Goal: Check status

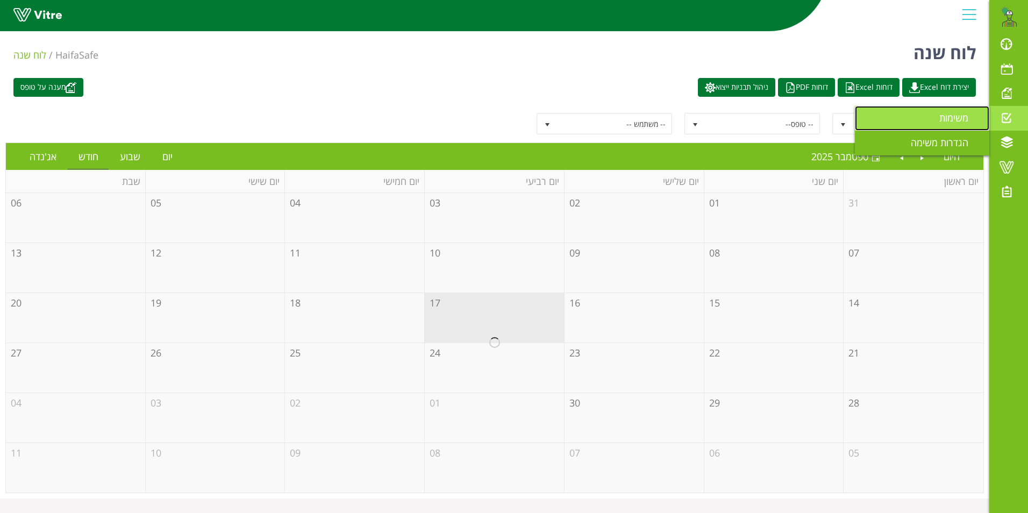
click at [947, 112] on span "משימות" at bounding box center [960, 117] width 42 height 13
click at [949, 117] on span "משימות" at bounding box center [960, 117] width 42 height 13
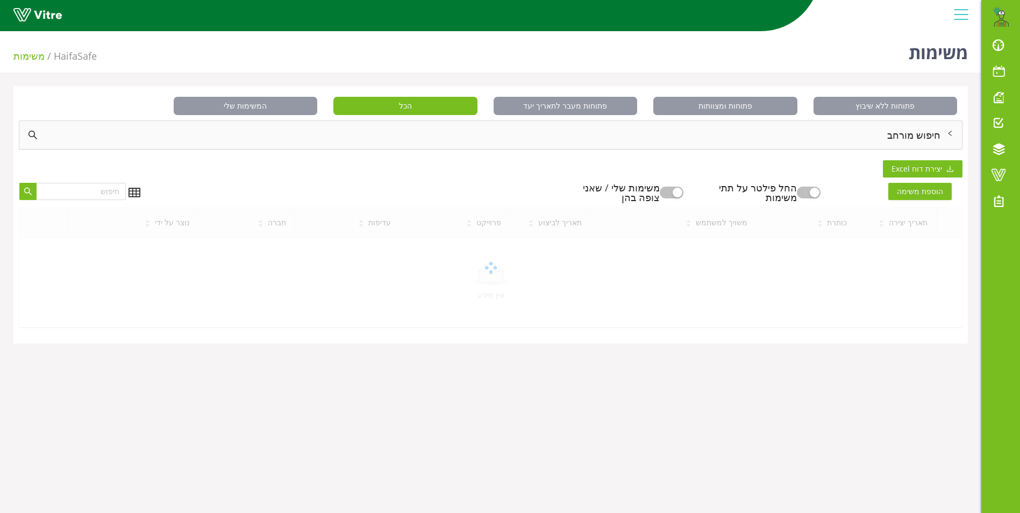
click at [909, 132] on div "חיפוש מורחב" at bounding box center [490, 135] width 943 height 28
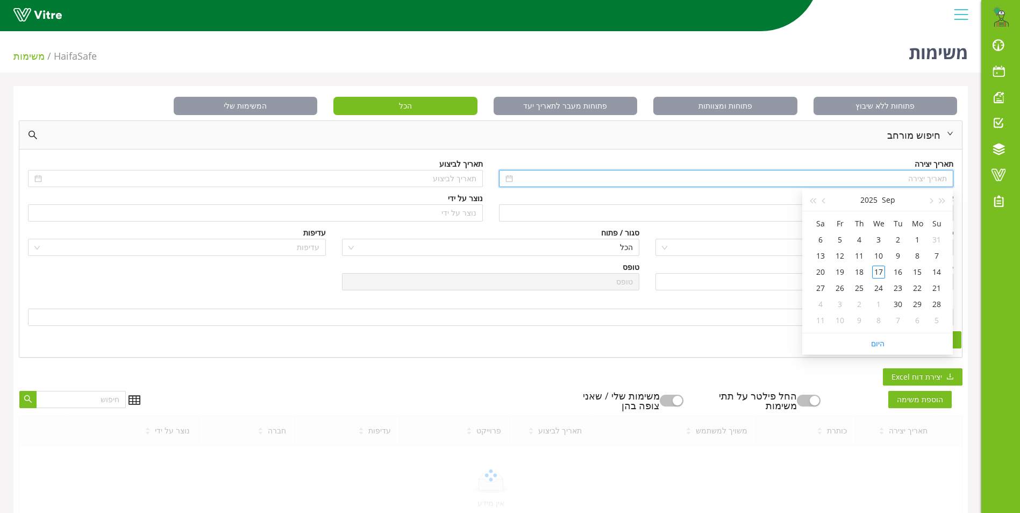
click at [924, 173] on input at bounding box center [731, 179] width 432 height 12
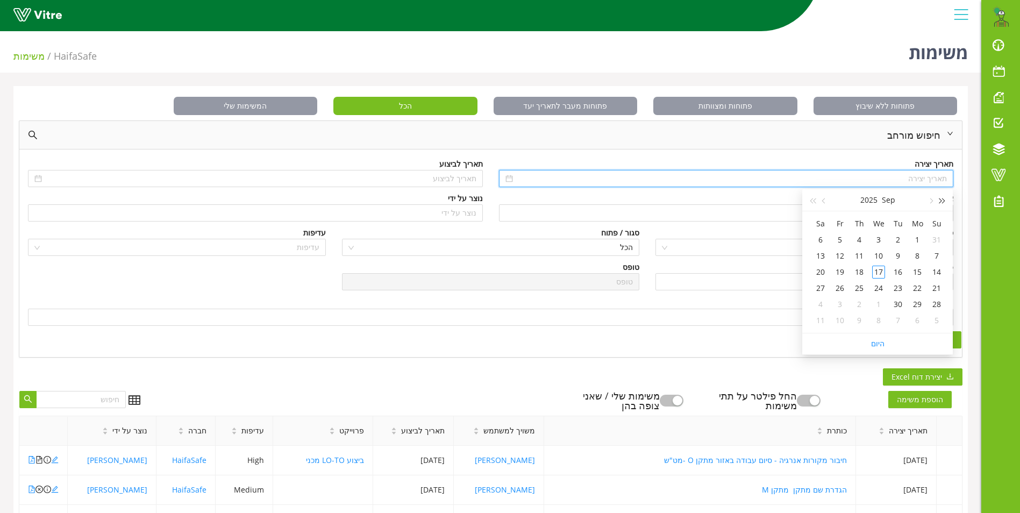
click at [942, 203] on span "button" at bounding box center [942, 200] width 5 height 5
type input "[DATE]"
click at [937, 261] on div "8" at bounding box center [936, 255] width 13 height 13
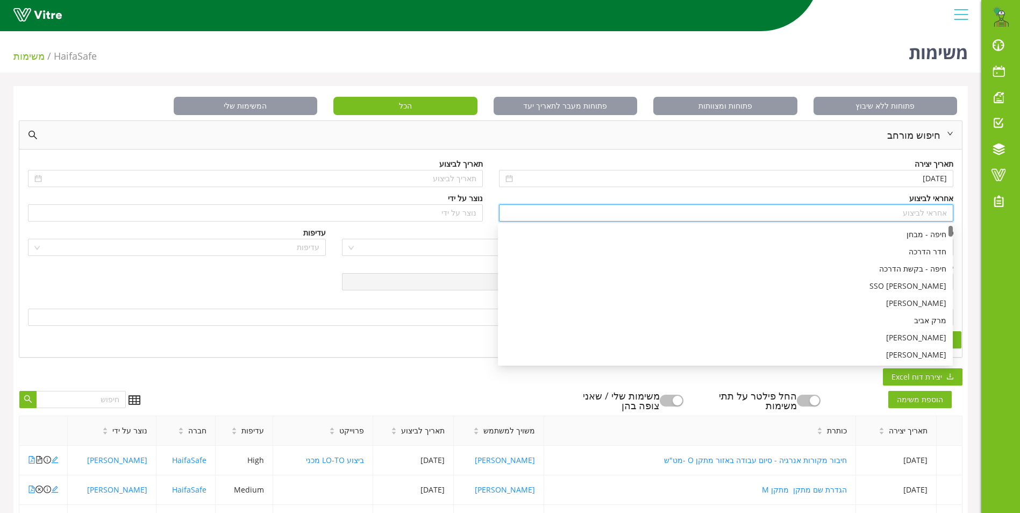
click at [943, 213] on input "search" at bounding box center [726, 213] width 442 height 16
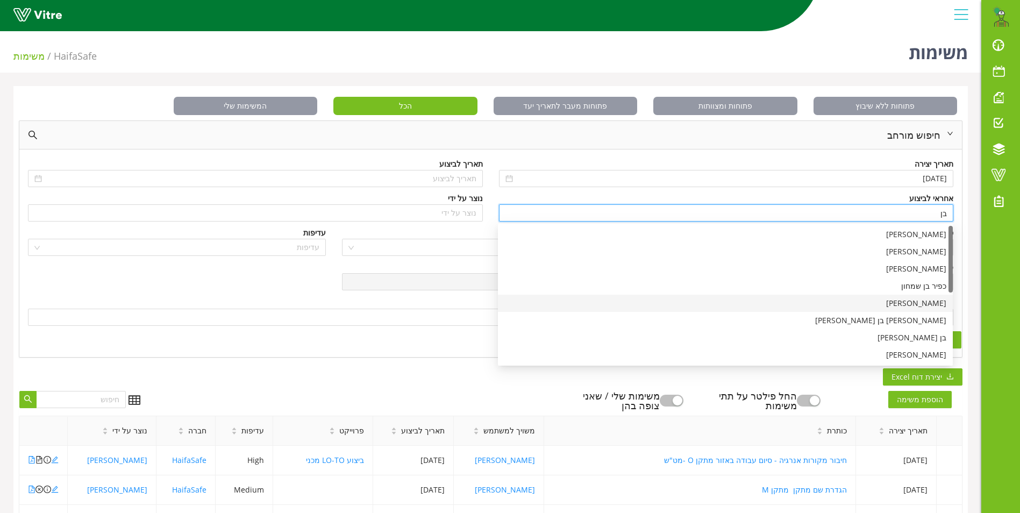
click at [931, 304] on div "[PERSON_NAME]" at bounding box center [725, 303] width 442 height 12
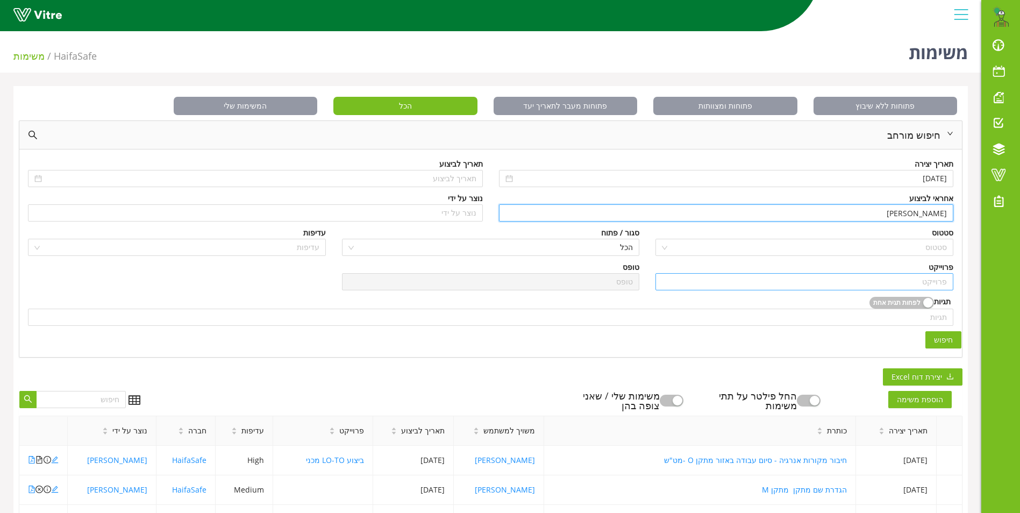
type input "[PERSON_NAME]"
click at [935, 281] on input "search" at bounding box center [804, 282] width 285 height 16
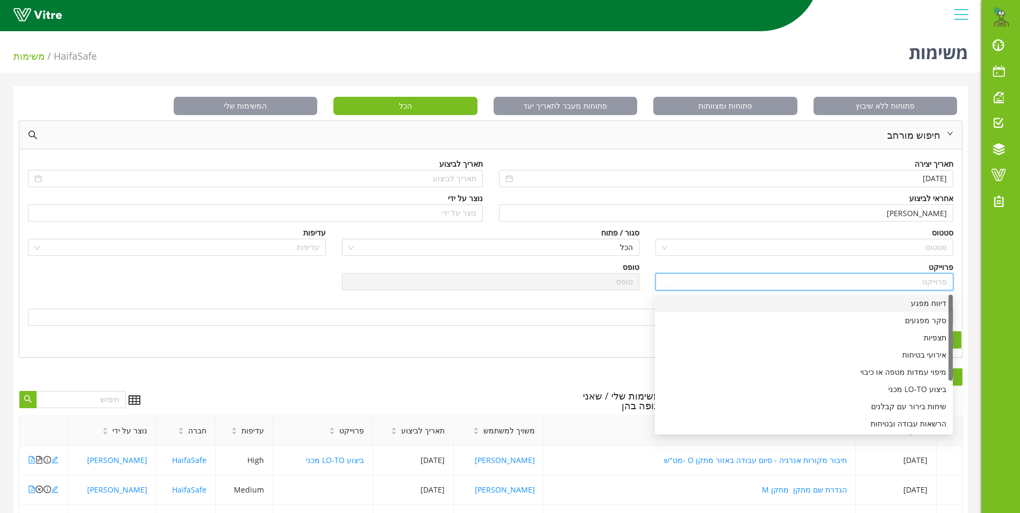
click at [928, 304] on div "דיווח מפגע" at bounding box center [803, 303] width 285 height 12
type input "דיווח מפגע"
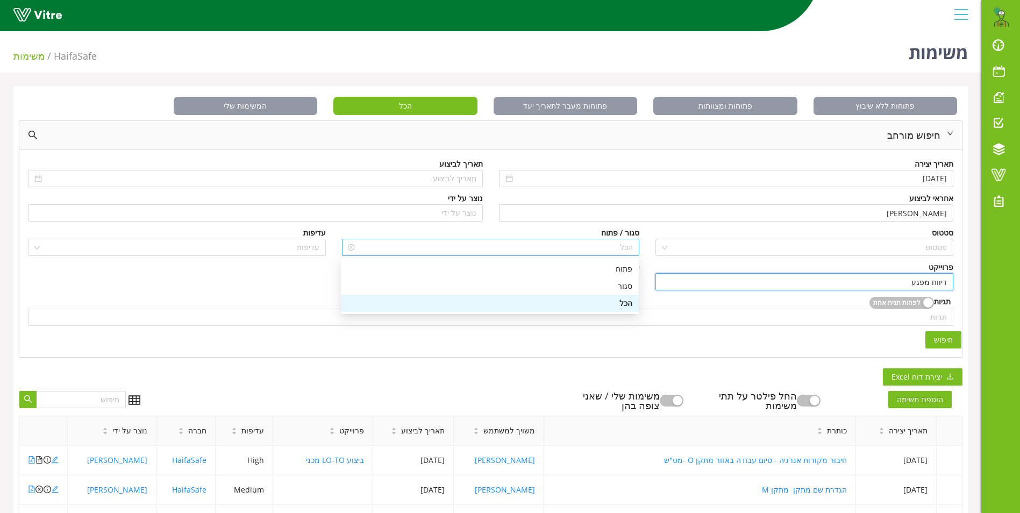
click at [626, 253] on span "הכל" at bounding box center [490, 247] width 285 height 16
click at [622, 266] on div "פתוח" at bounding box center [489, 269] width 285 height 12
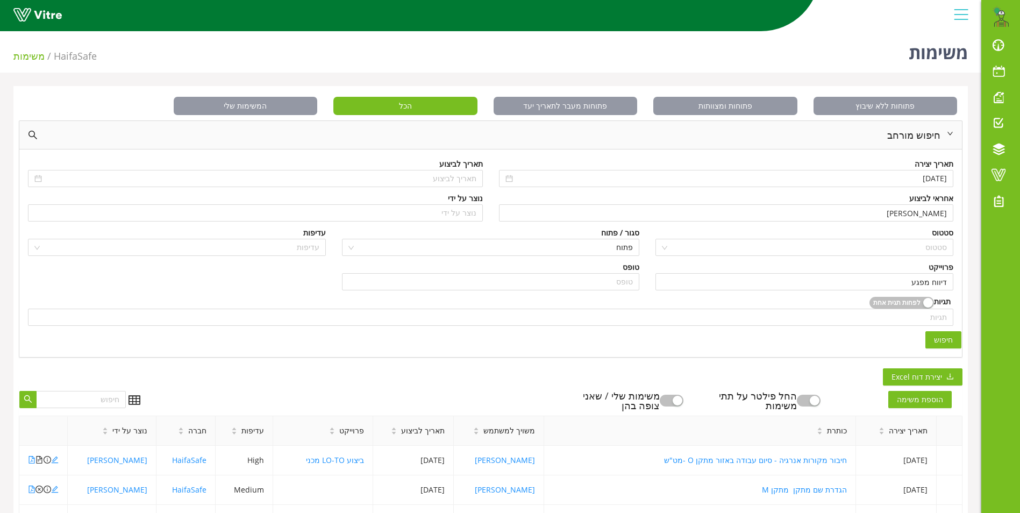
click at [945, 335] on span "חיפוש" at bounding box center [943, 340] width 19 height 12
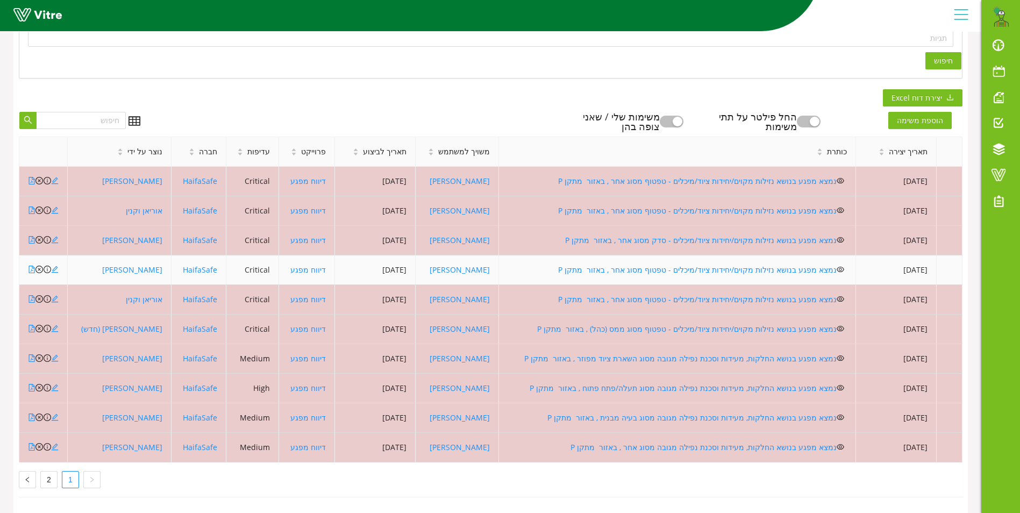
scroll to position [287, 0]
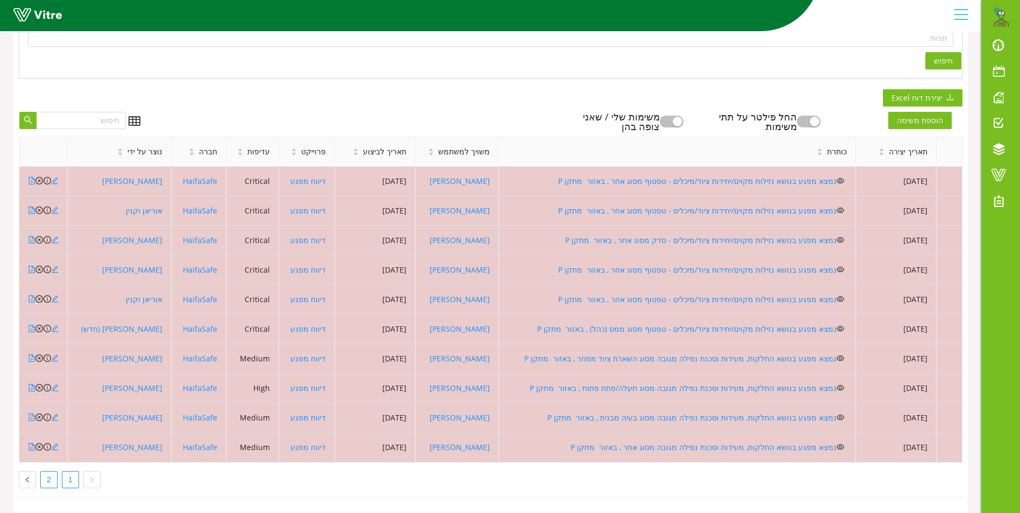
click at [45, 472] on link "2" at bounding box center [49, 480] width 16 height 16
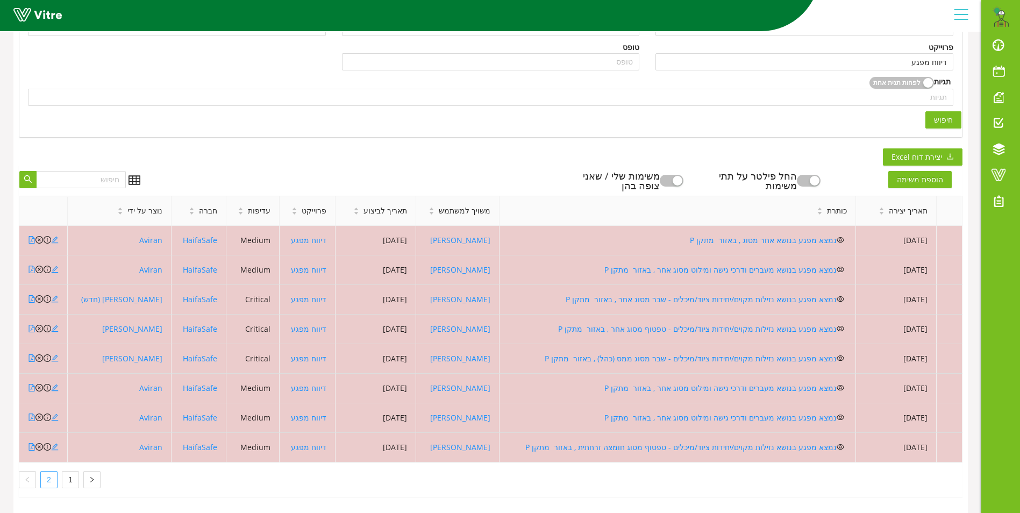
scroll to position [228, 0]
click at [72, 472] on link "1" at bounding box center [70, 480] width 16 height 16
